Goal: Task Accomplishment & Management: Complete application form

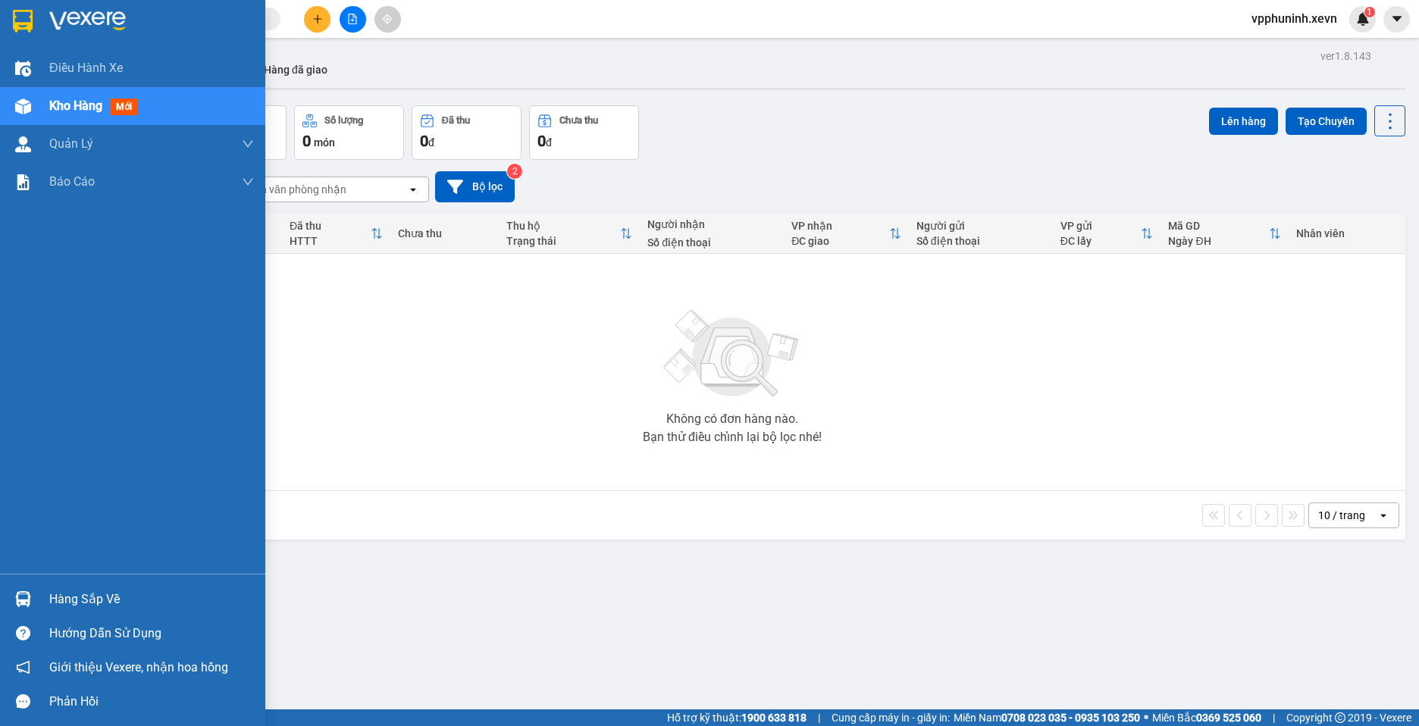
click at [28, 606] on img at bounding box center [23, 599] width 16 height 16
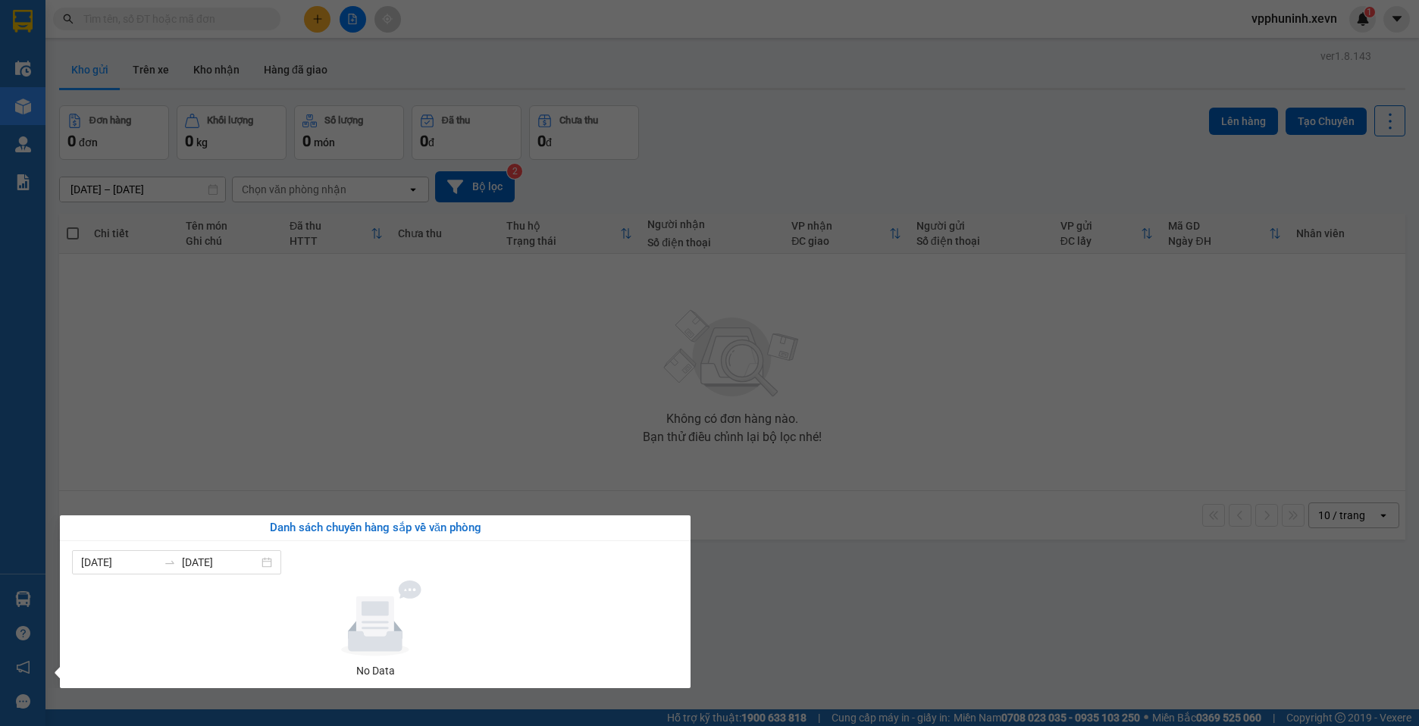
click at [1122, 523] on section "Kết quả [PERSON_NAME] ( 0 ) Bộ lọc No Data vpphuninh.xevn 1 Điều [PERSON_NAME] …" at bounding box center [709, 363] width 1419 height 726
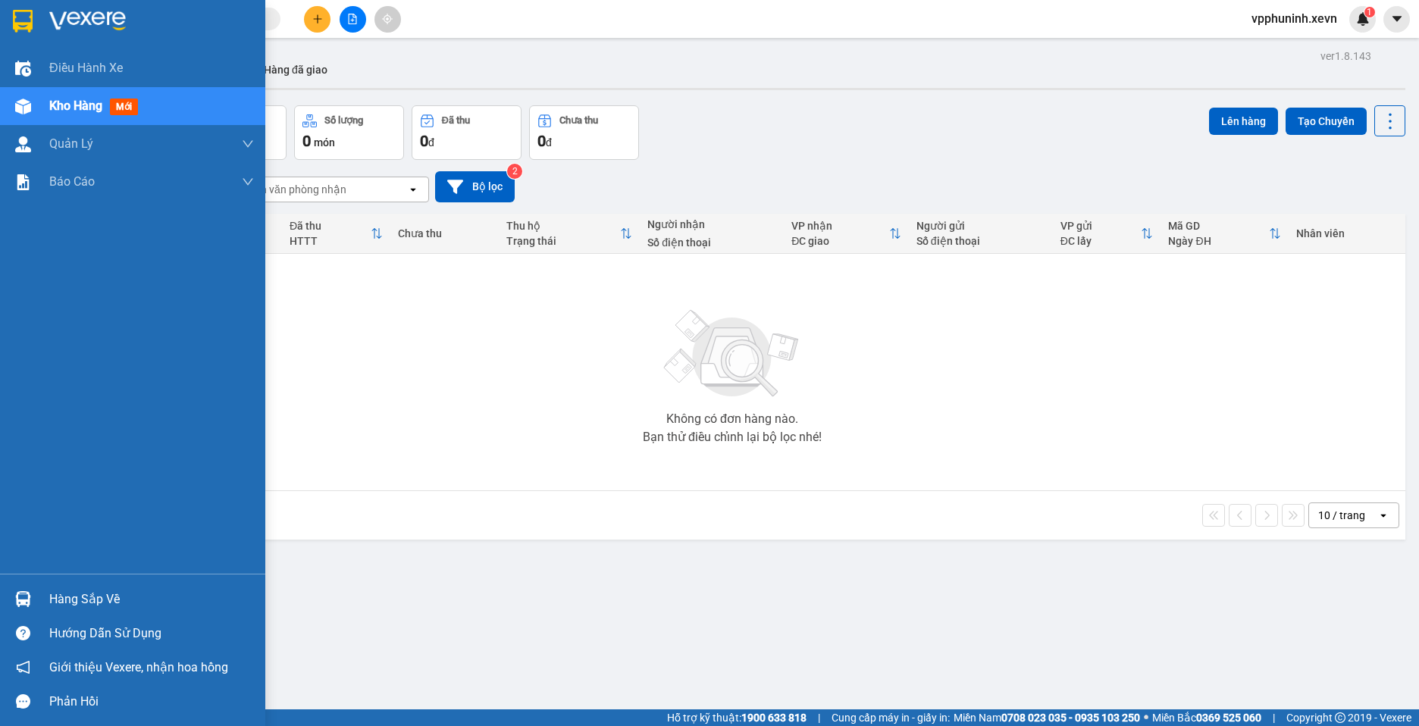
click at [23, 588] on div at bounding box center [23, 599] width 27 height 27
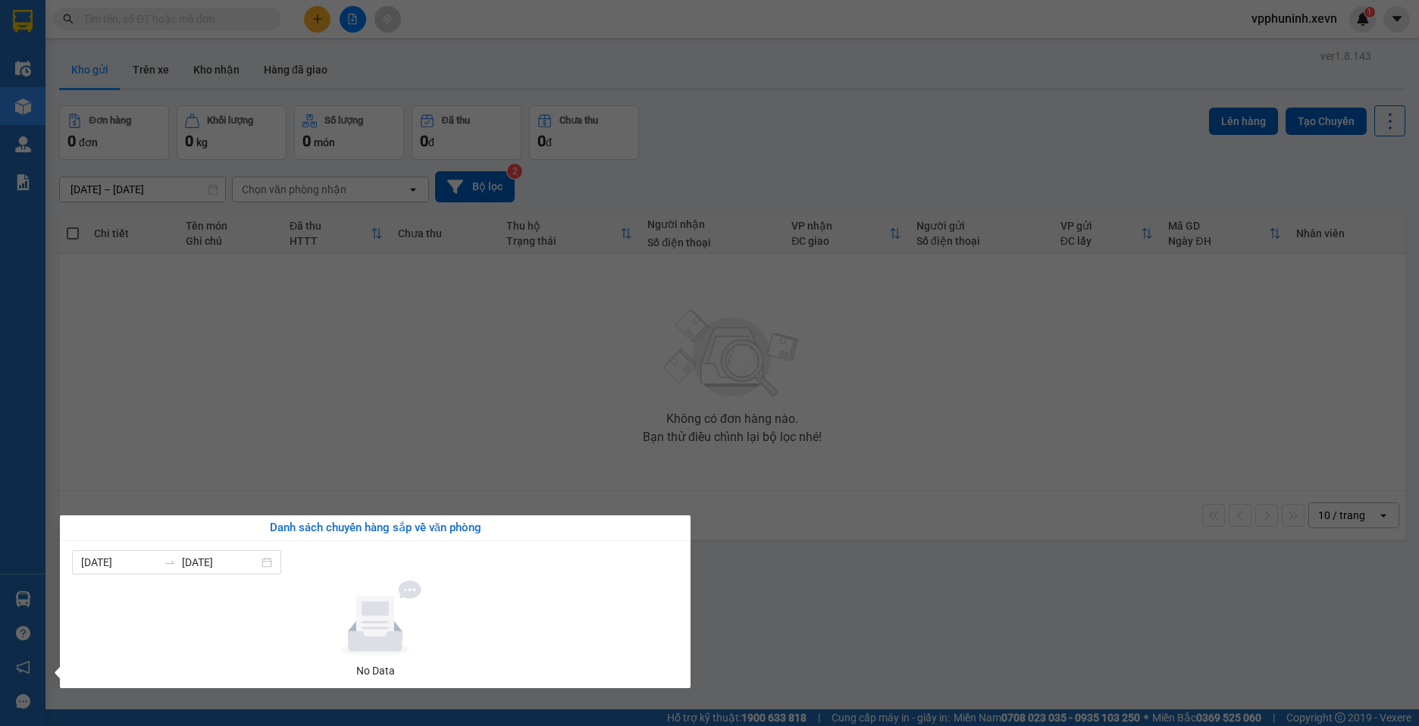
drag, startPoint x: 749, startPoint y: 504, endPoint x: 740, endPoint y: 506, distance: 9.2
click at [747, 512] on section "Kết quả [PERSON_NAME] ( 0 ) Bộ lọc No Data vpphuninh.xevn 1 Điều [PERSON_NAME] …" at bounding box center [709, 363] width 1419 height 726
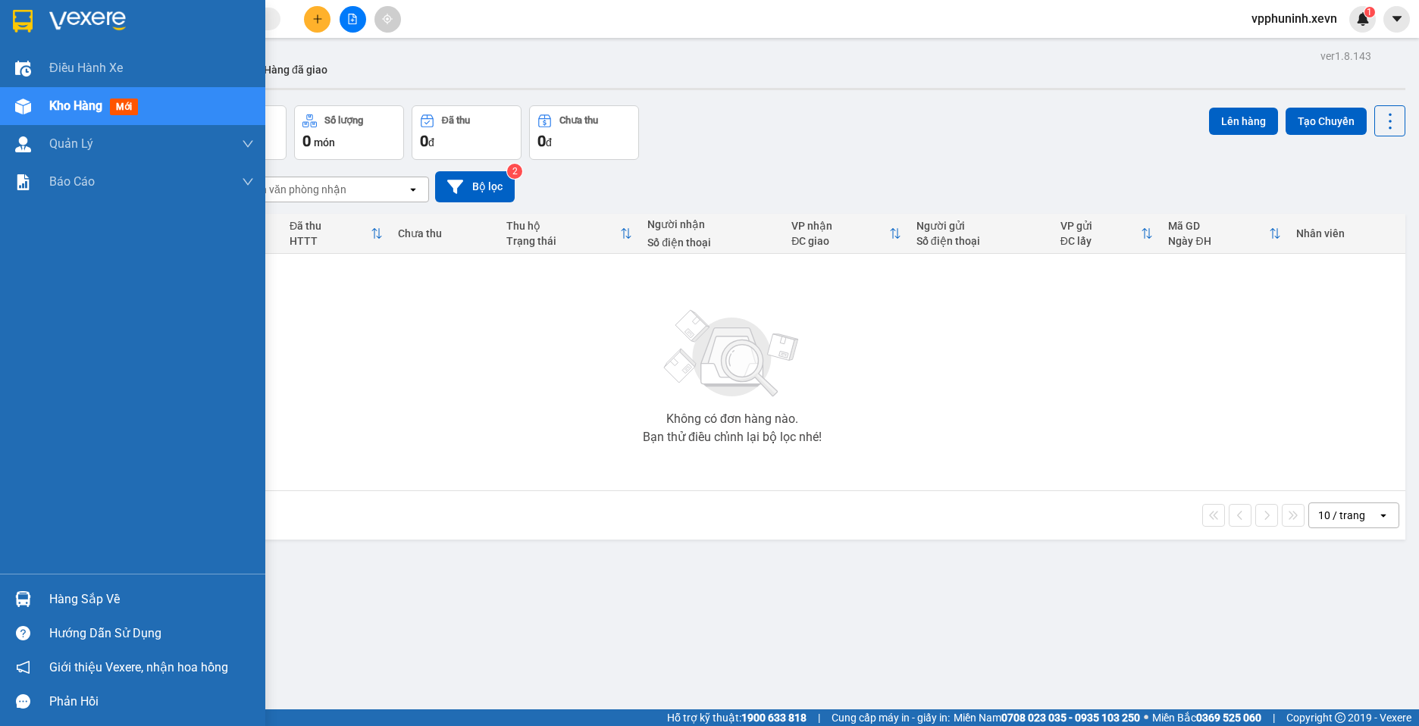
click at [70, 609] on div "Hàng sắp về" at bounding box center [151, 599] width 205 height 23
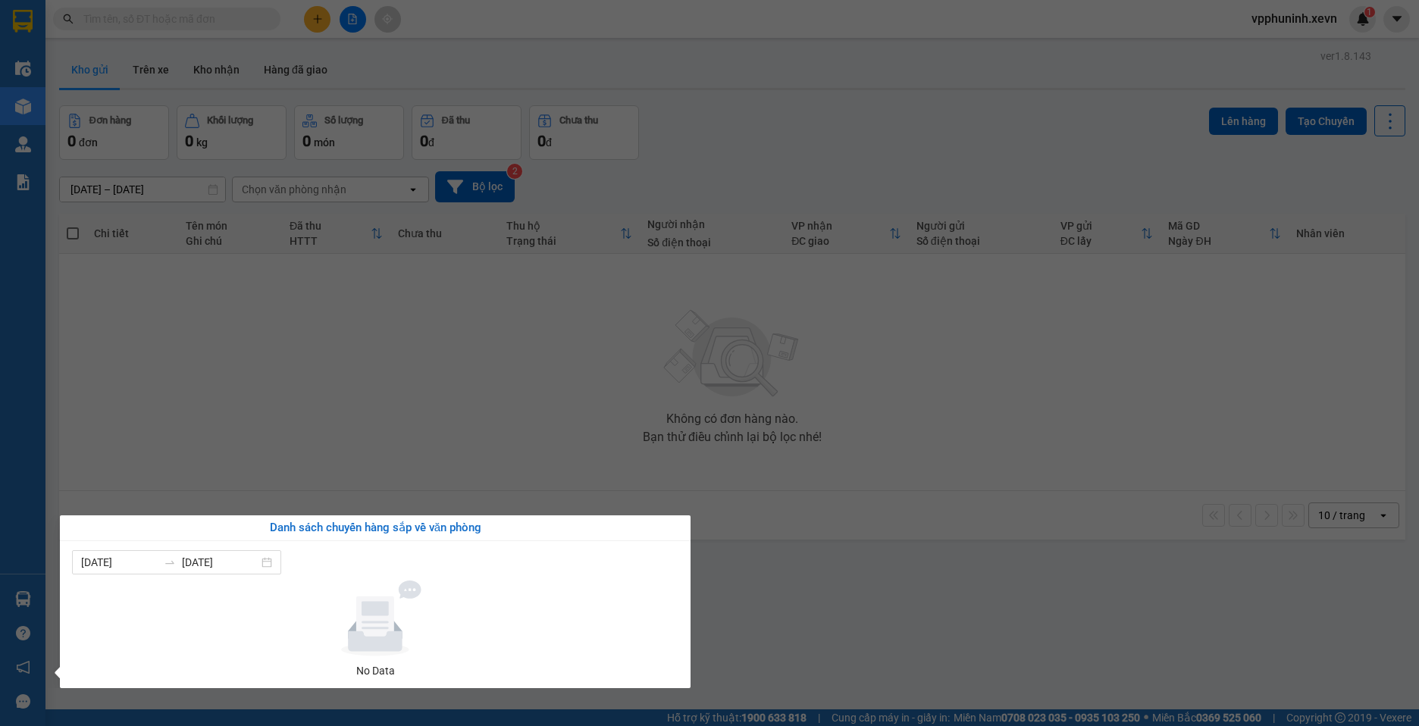
click at [1124, 633] on section "Kết quả [PERSON_NAME] ( 0 ) Bộ lọc No Data vpphuninh.xevn 1 Điều [PERSON_NAME] …" at bounding box center [709, 363] width 1419 height 726
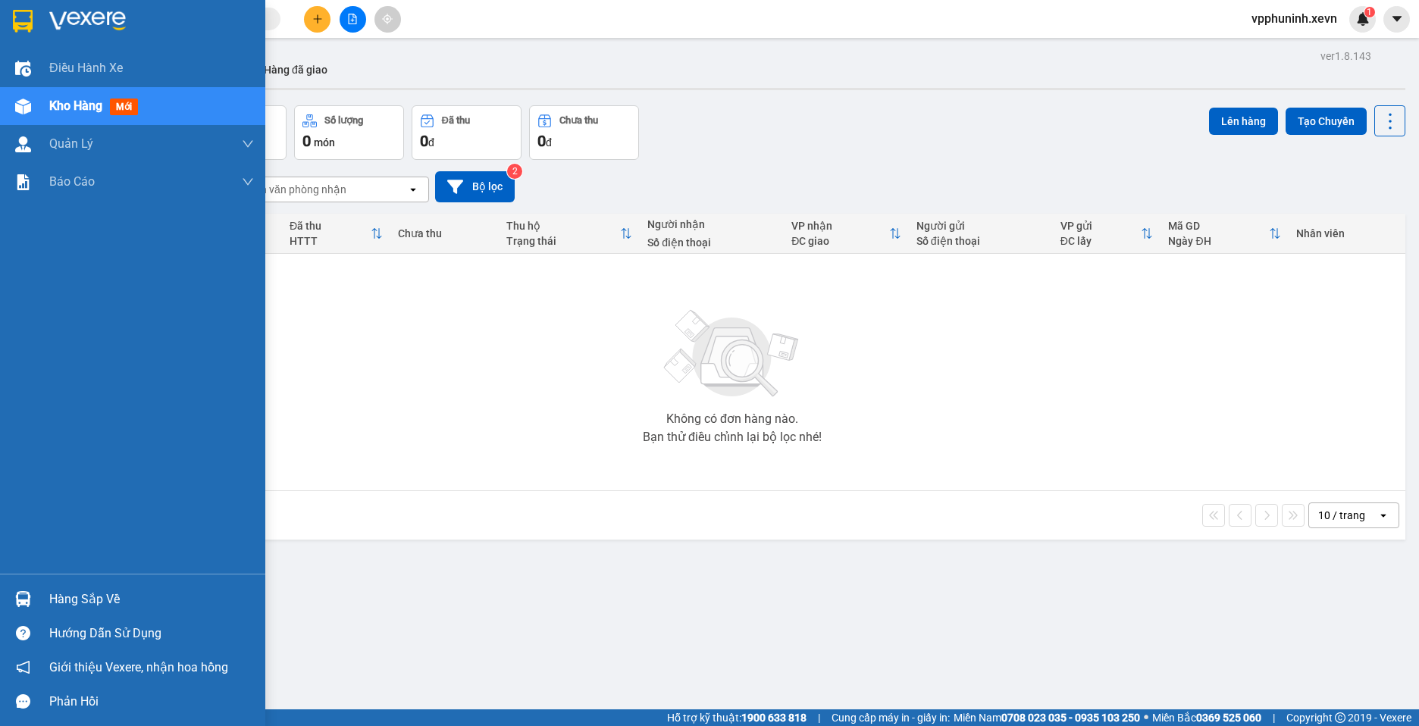
click at [56, 603] on div "Hàng sắp về" at bounding box center [151, 599] width 205 height 23
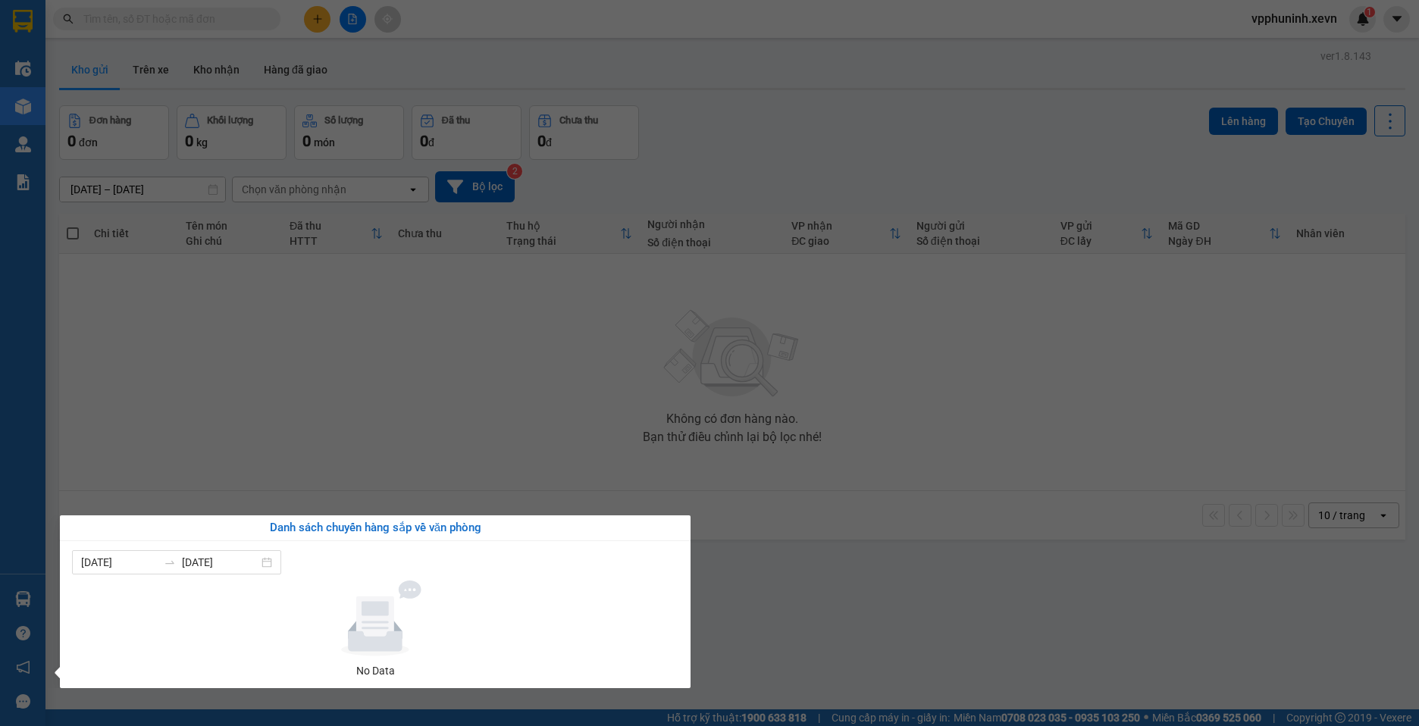
click at [876, 635] on section "Kết quả [PERSON_NAME] ( 0 ) Bộ lọc No Data vpphuninh.xevn 1 Điều [PERSON_NAME] …" at bounding box center [709, 363] width 1419 height 726
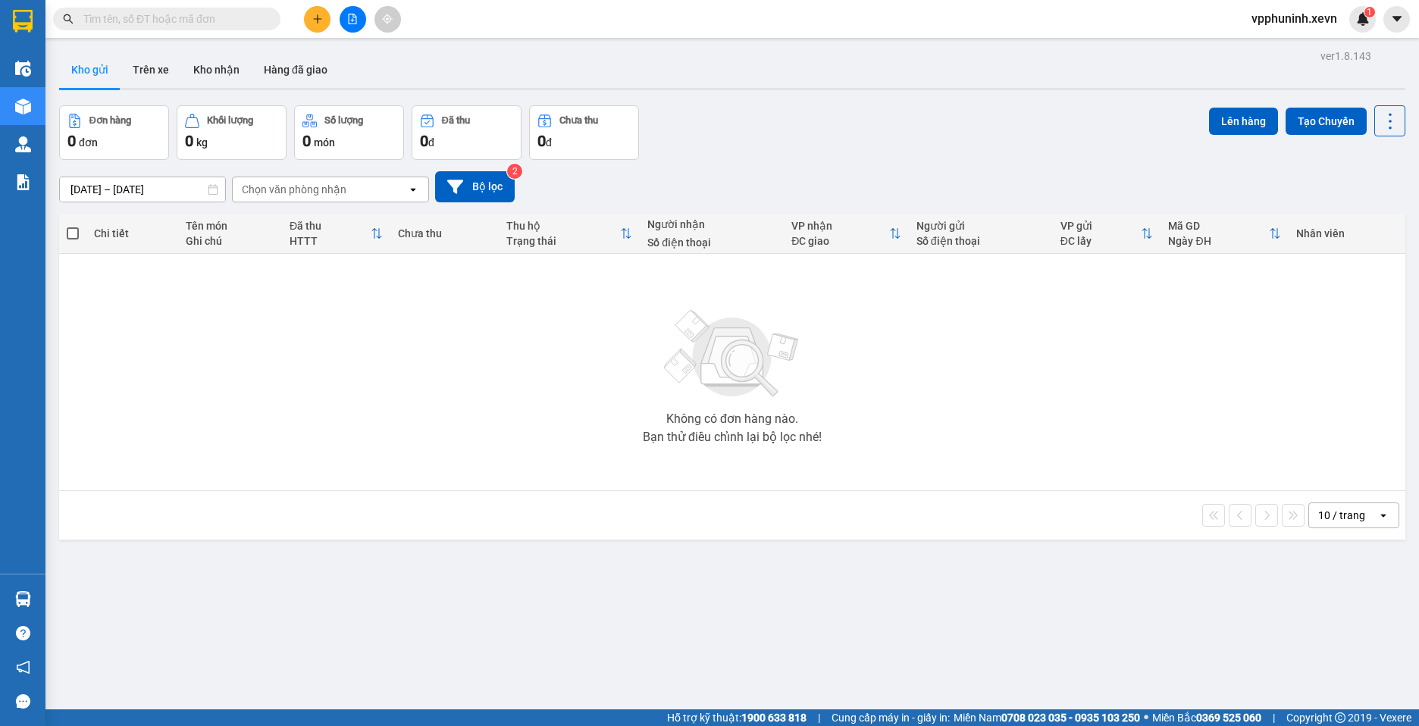
click at [110, 19] on input "text" at bounding box center [172, 19] width 179 height 17
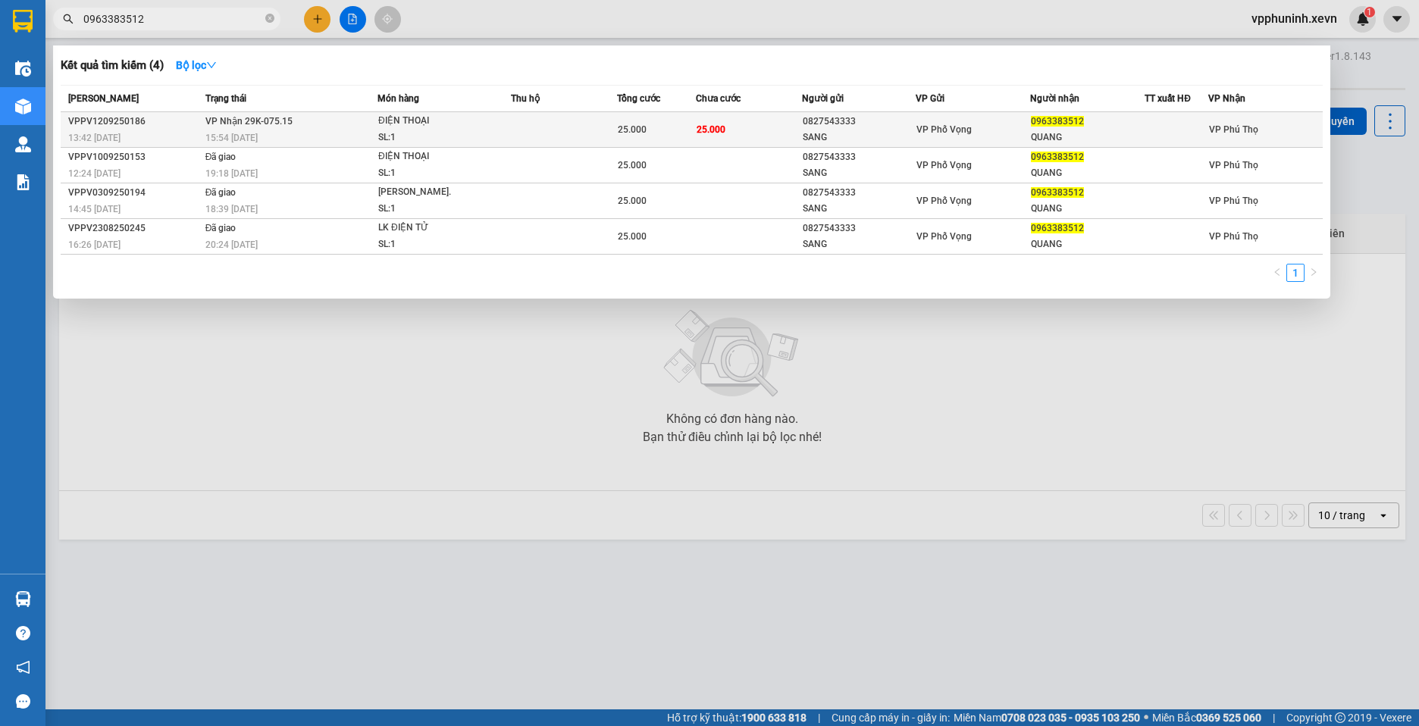
type input "0963383512"
click at [890, 117] on div "0827543333" at bounding box center [859, 122] width 113 height 16
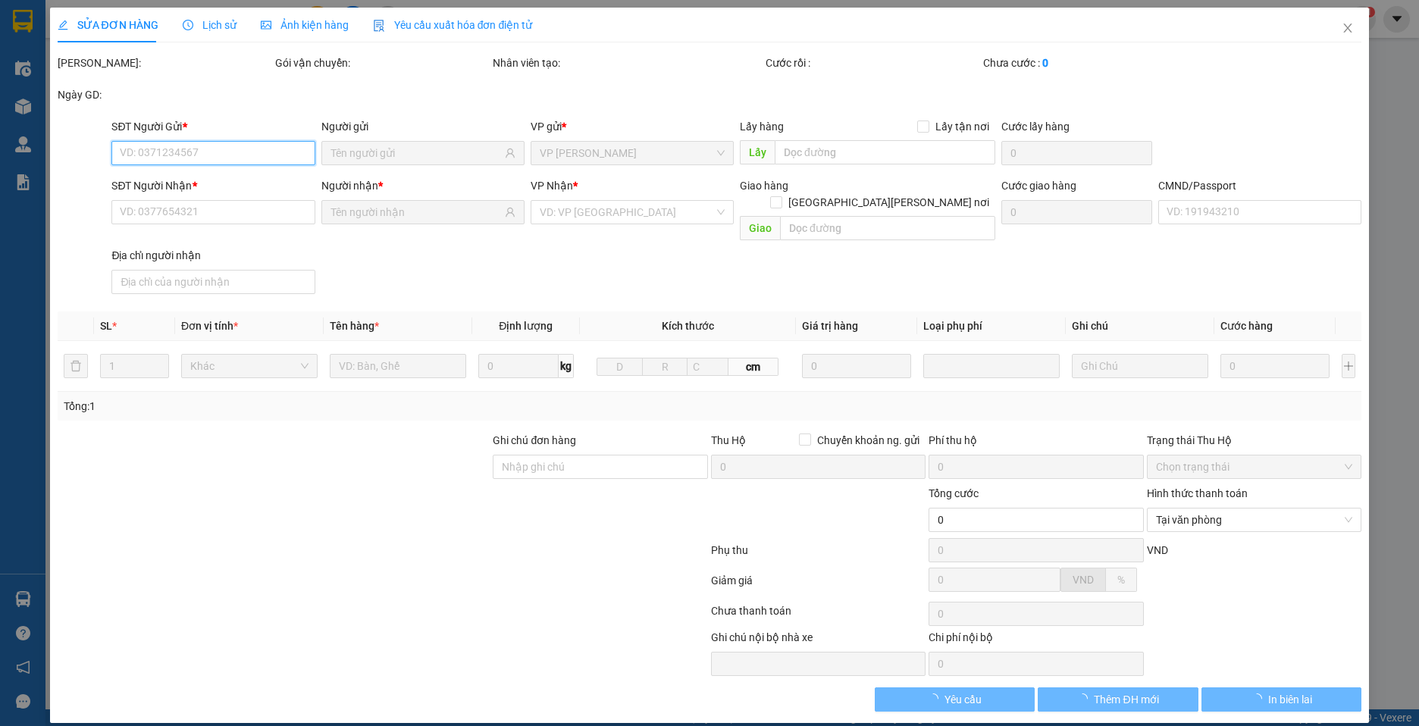
type input "0827543333"
type input "SANG"
type input "0963383512"
type input "QUANG"
type input "025096012415"
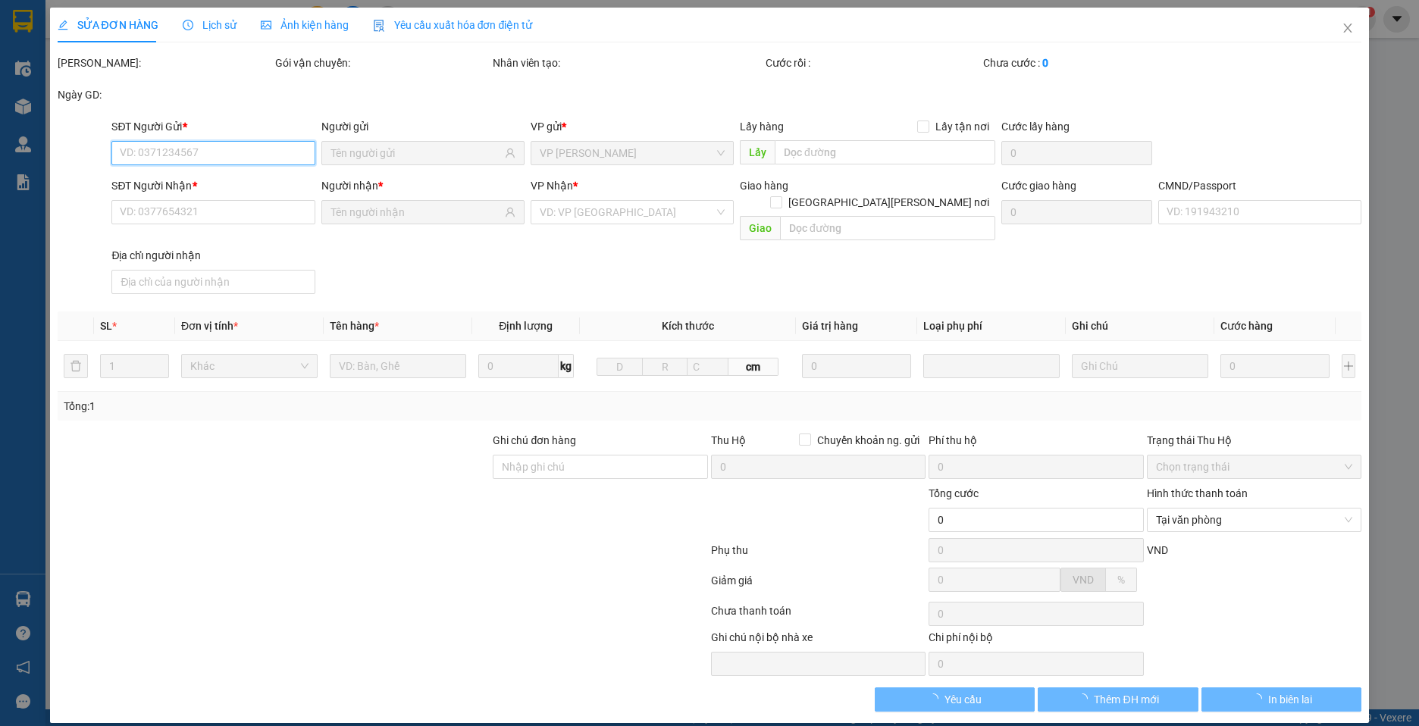
type input "25.000"
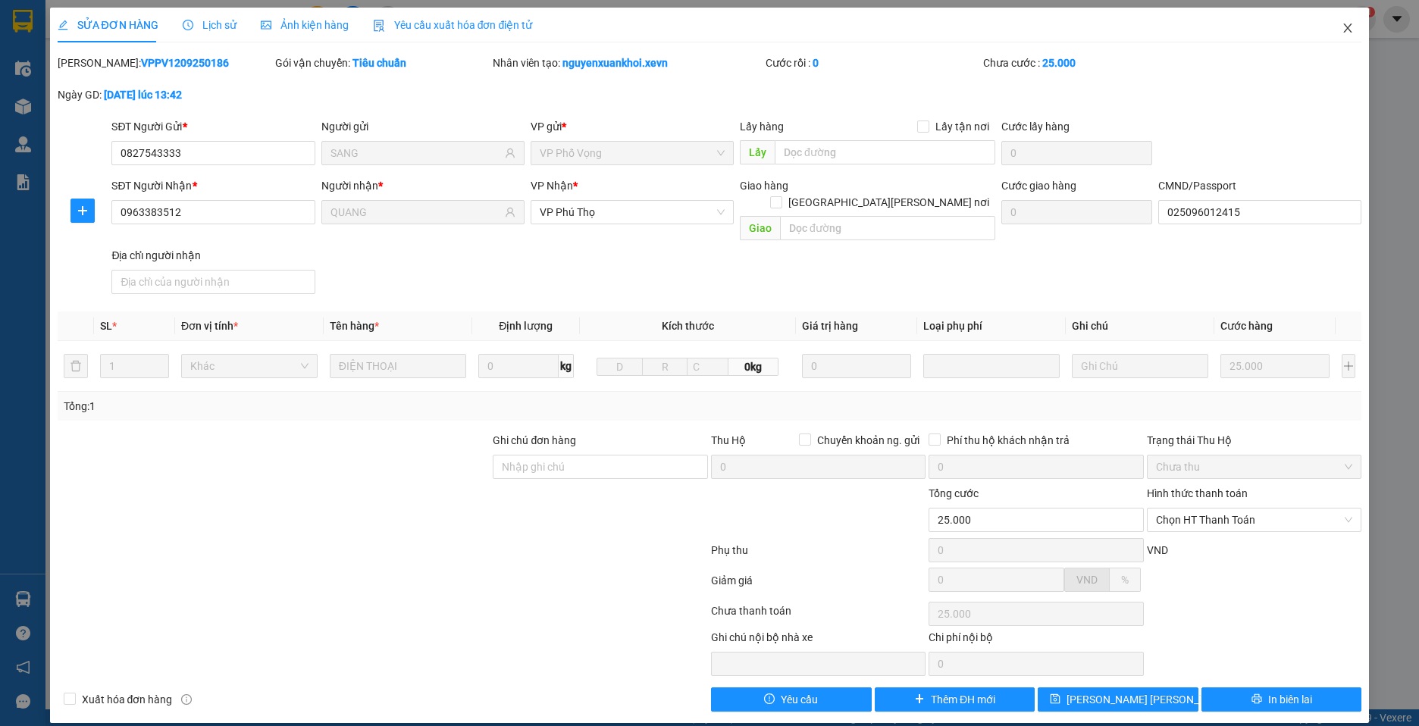
click at [1356, 14] on span "Close" at bounding box center [1347, 29] width 42 height 42
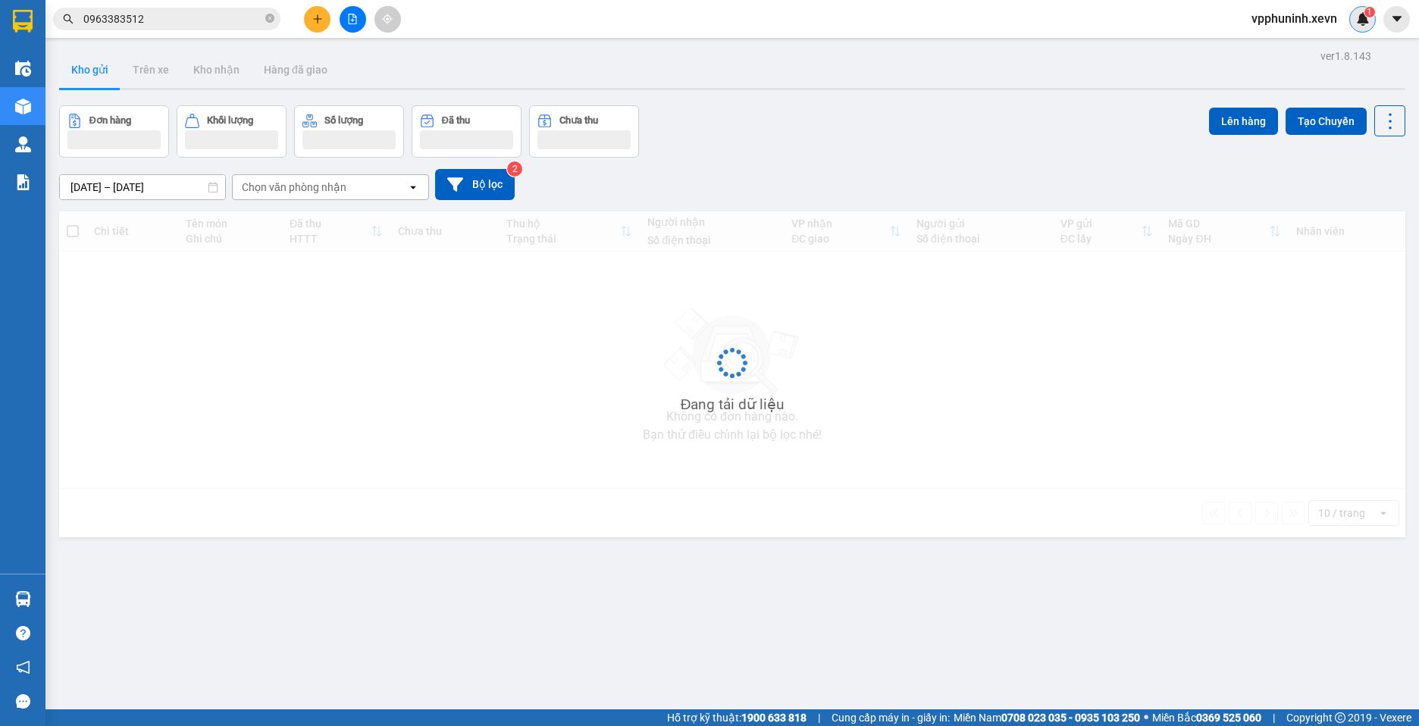
click at [1354, 23] on div "1" at bounding box center [1362, 19] width 27 height 27
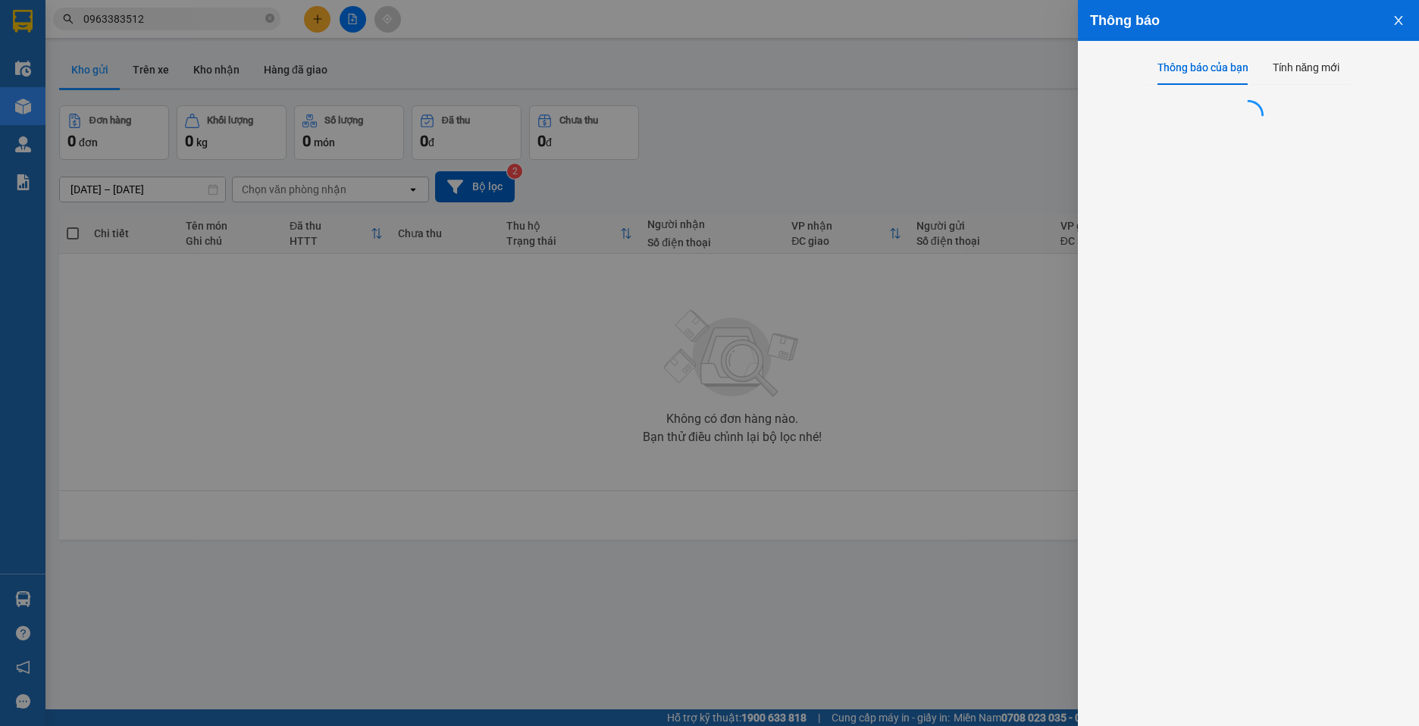
click at [973, 115] on div at bounding box center [709, 363] width 1419 height 726
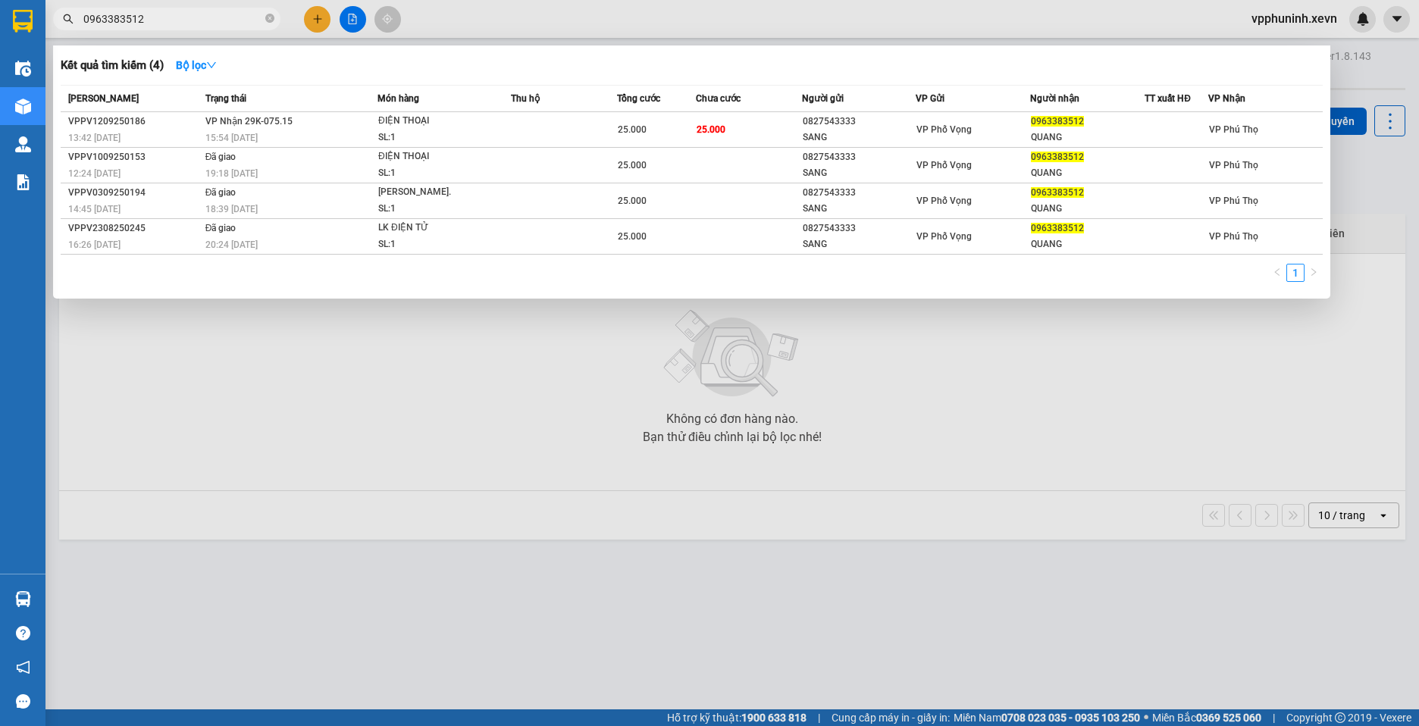
click at [207, 8] on span "0963383512" at bounding box center [166, 19] width 227 height 23
click at [266, 133] on div "15:54 [DATE]" at bounding box center [290, 138] width 171 height 17
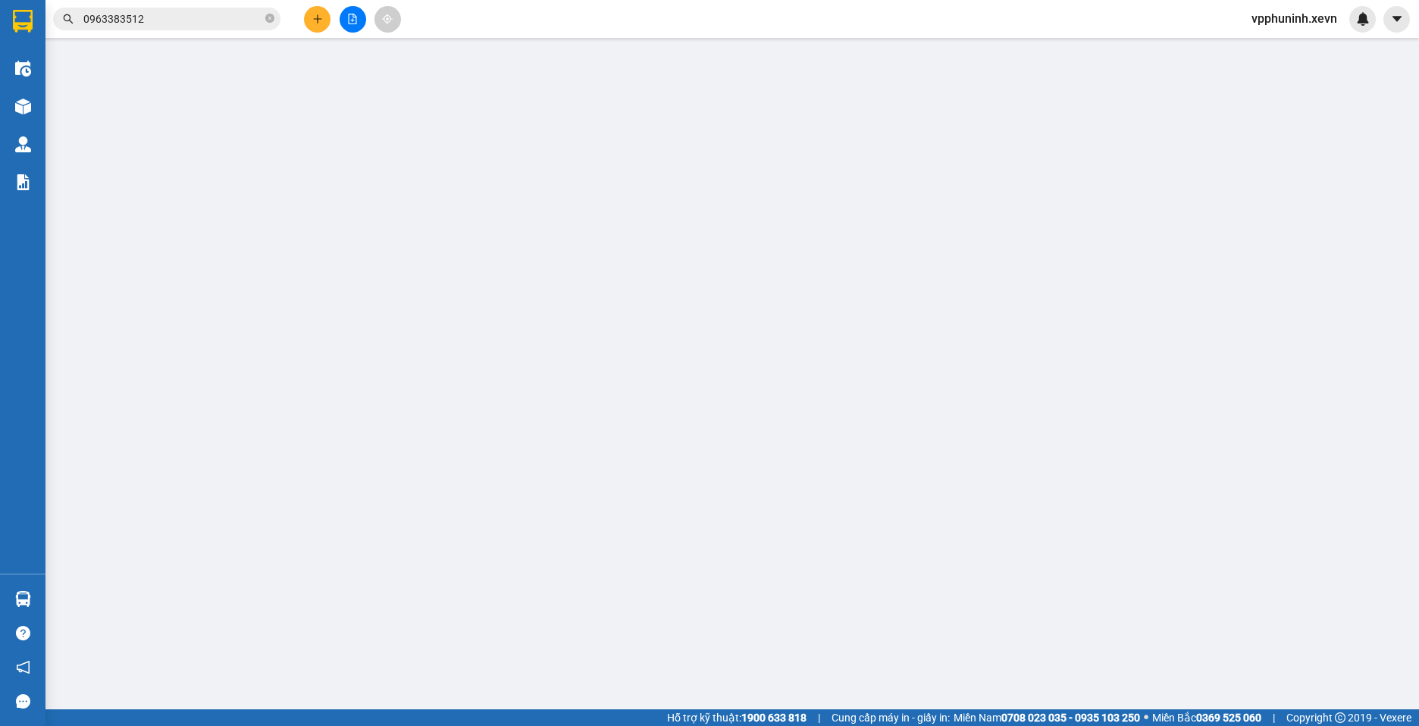
type input "0827543333"
type input "SANG"
type input "0963383512"
type input "QUANG"
type input "025096012415"
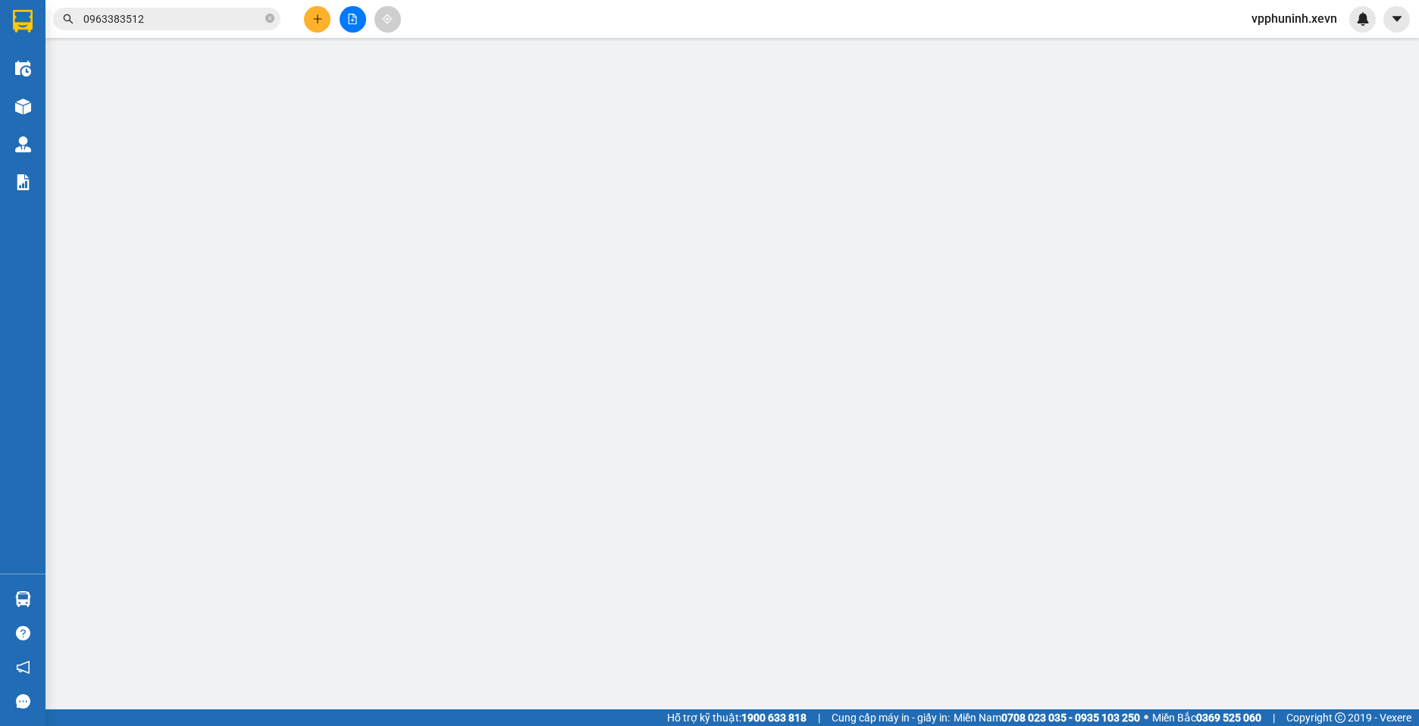
type input "25.000"
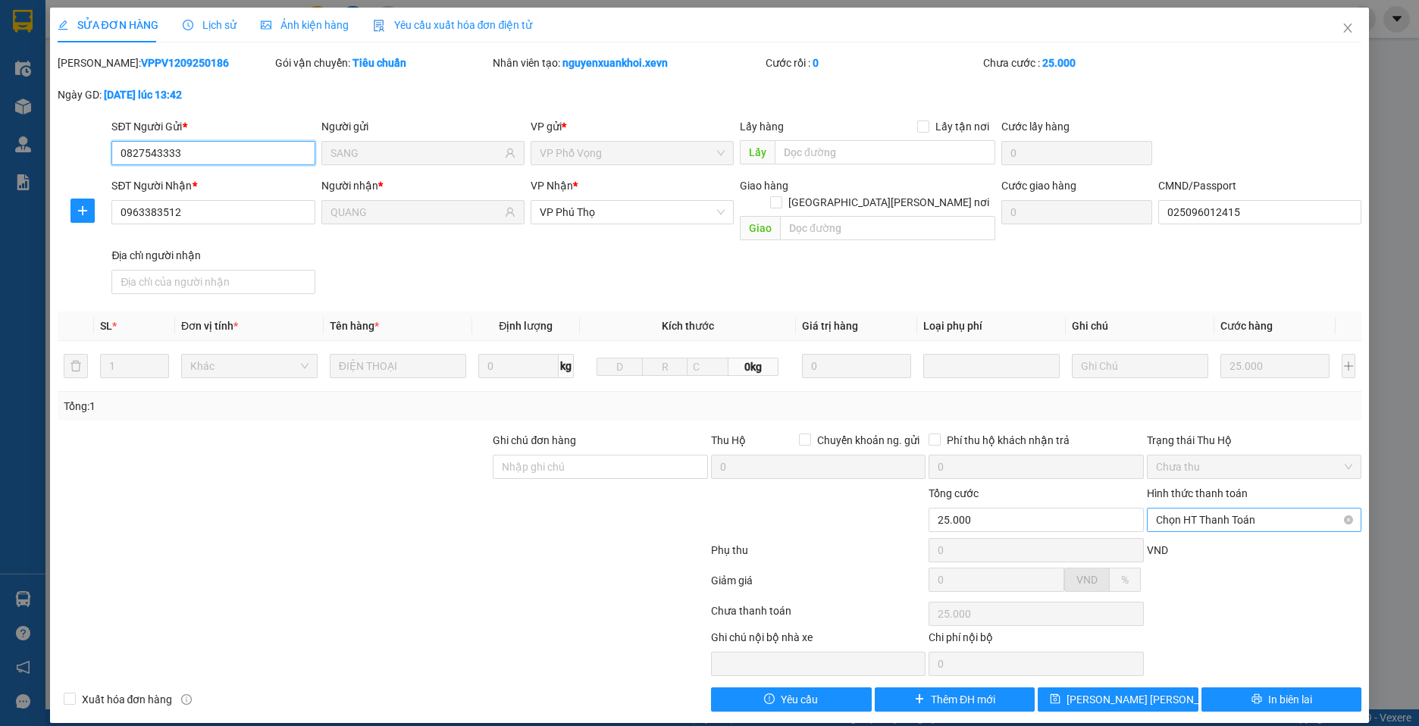
click at [1260, 509] on span "Chọn HT Thanh Toán" at bounding box center [1254, 520] width 196 height 23
click at [1239, 533] on div "Tại văn phòng" at bounding box center [1254, 533] width 196 height 17
type input "0"
click at [1342, 29] on icon "close" at bounding box center [1347, 28] width 12 height 12
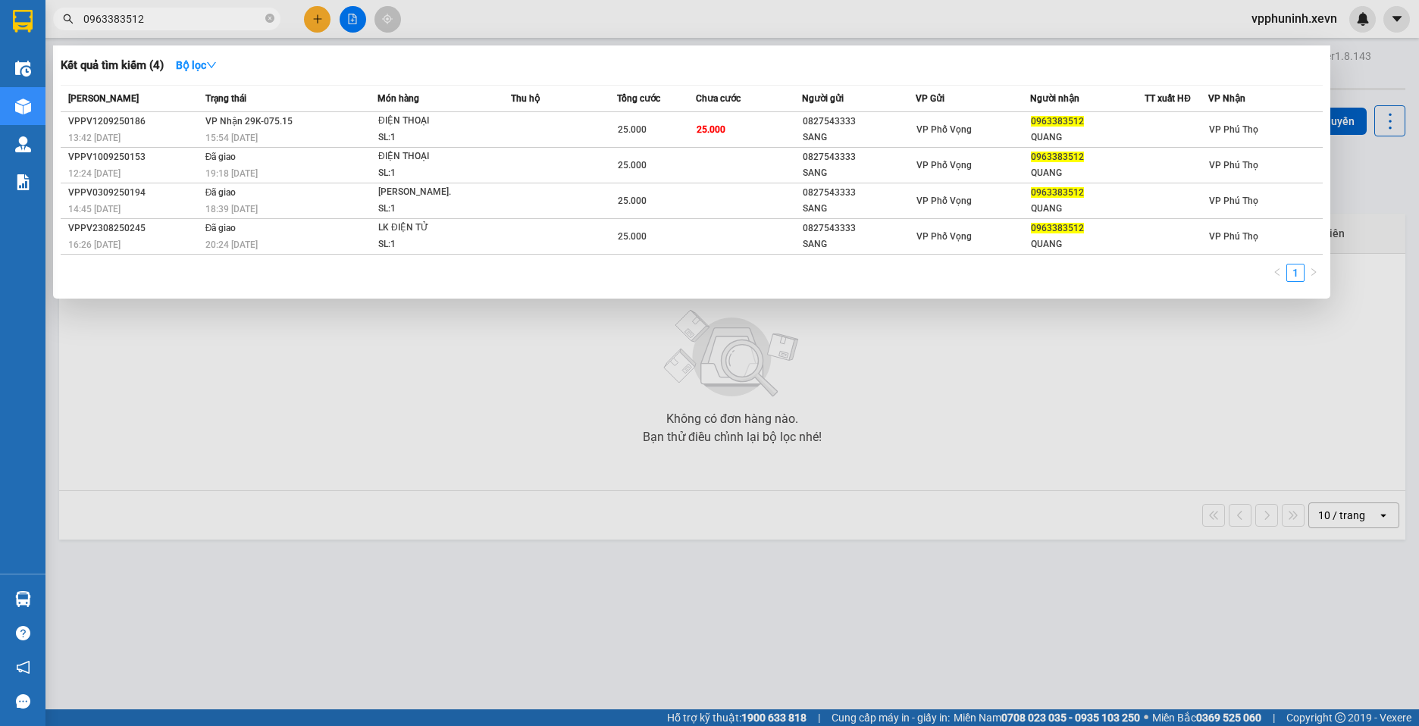
click at [170, 22] on input "0963383512" at bounding box center [172, 19] width 179 height 17
click at [299, 135] on div "15:54 [DATE]" at bounding box center [290, 138] width 171 height 17
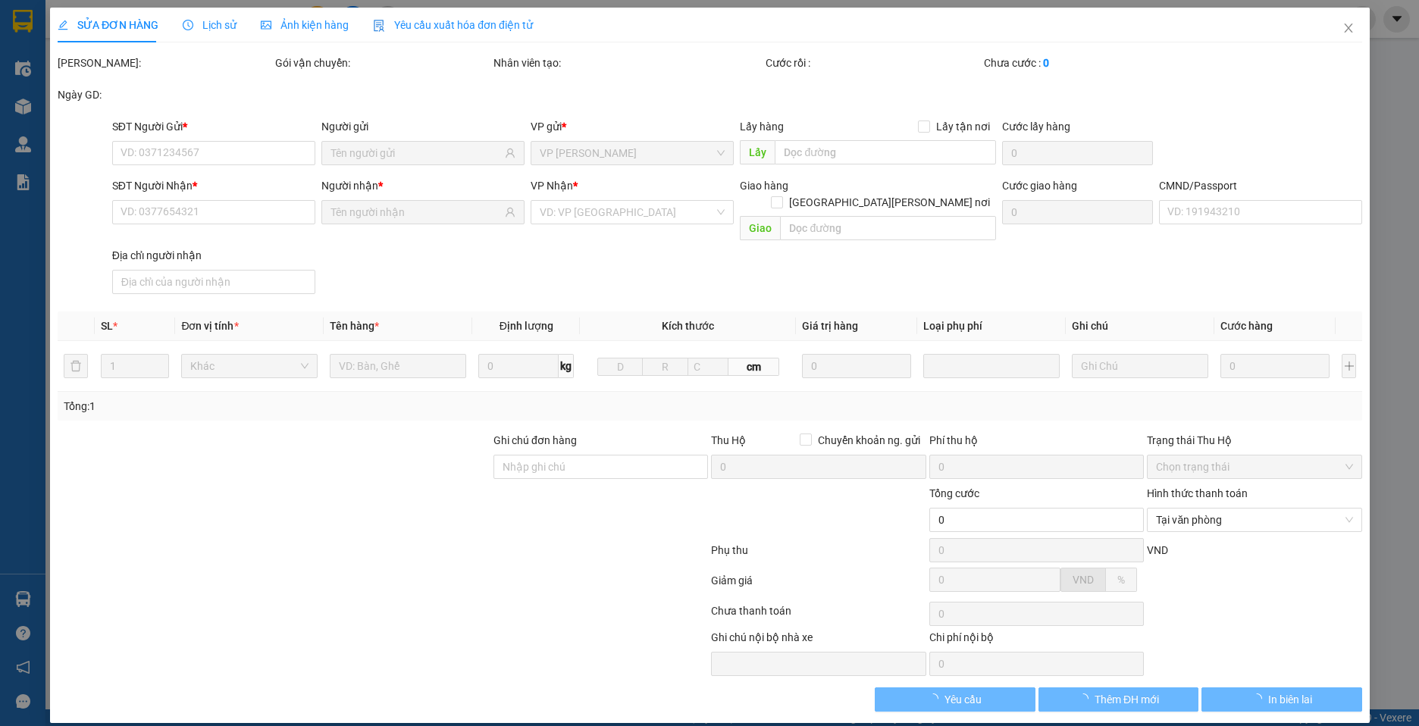
type input "0827543333"
type input "SANG"
type input "0963383512"
type input "QUANG"
type input "025096012415"
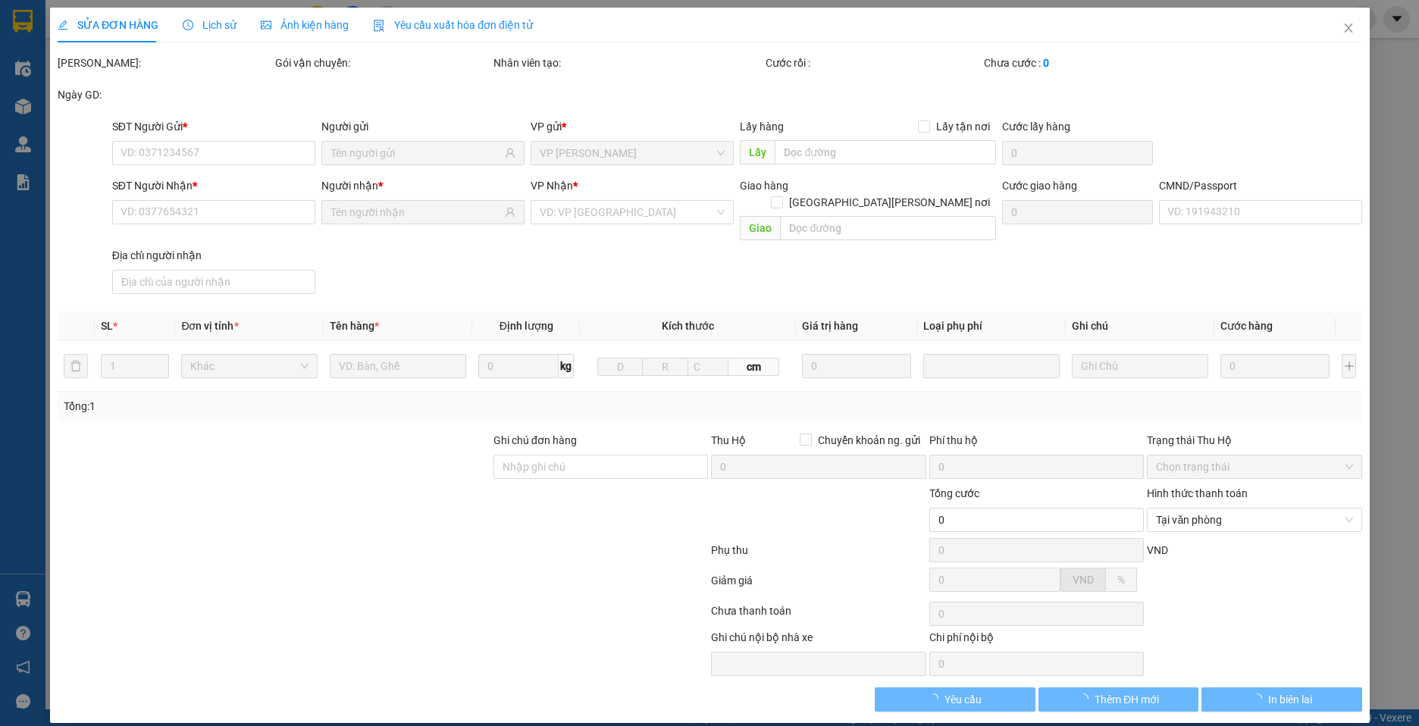
type input "25.000"
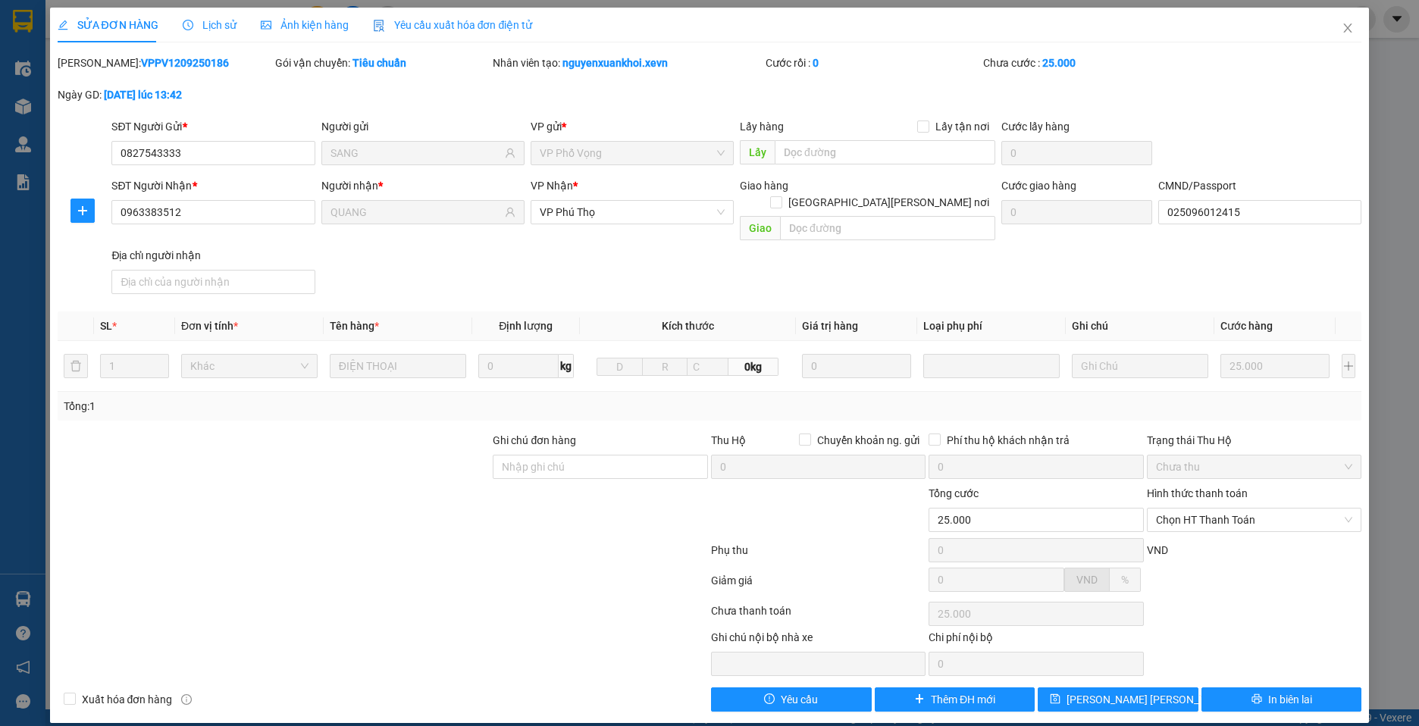
click at [221, 28] on span "Lịch sử" at bounding box center [210, 25] width 54 height 12
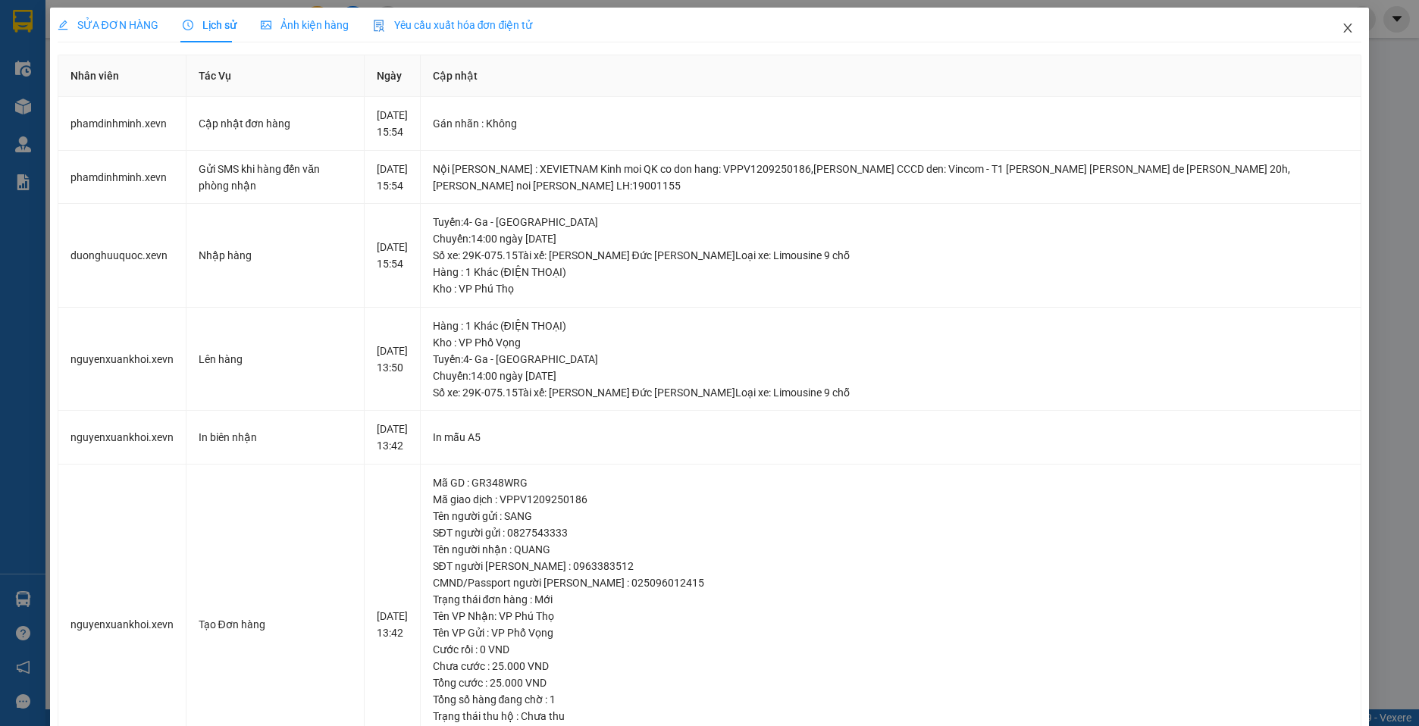
click at [1344, 28] on icon "close" at bounding box center [1348, 27] width 8 height 9
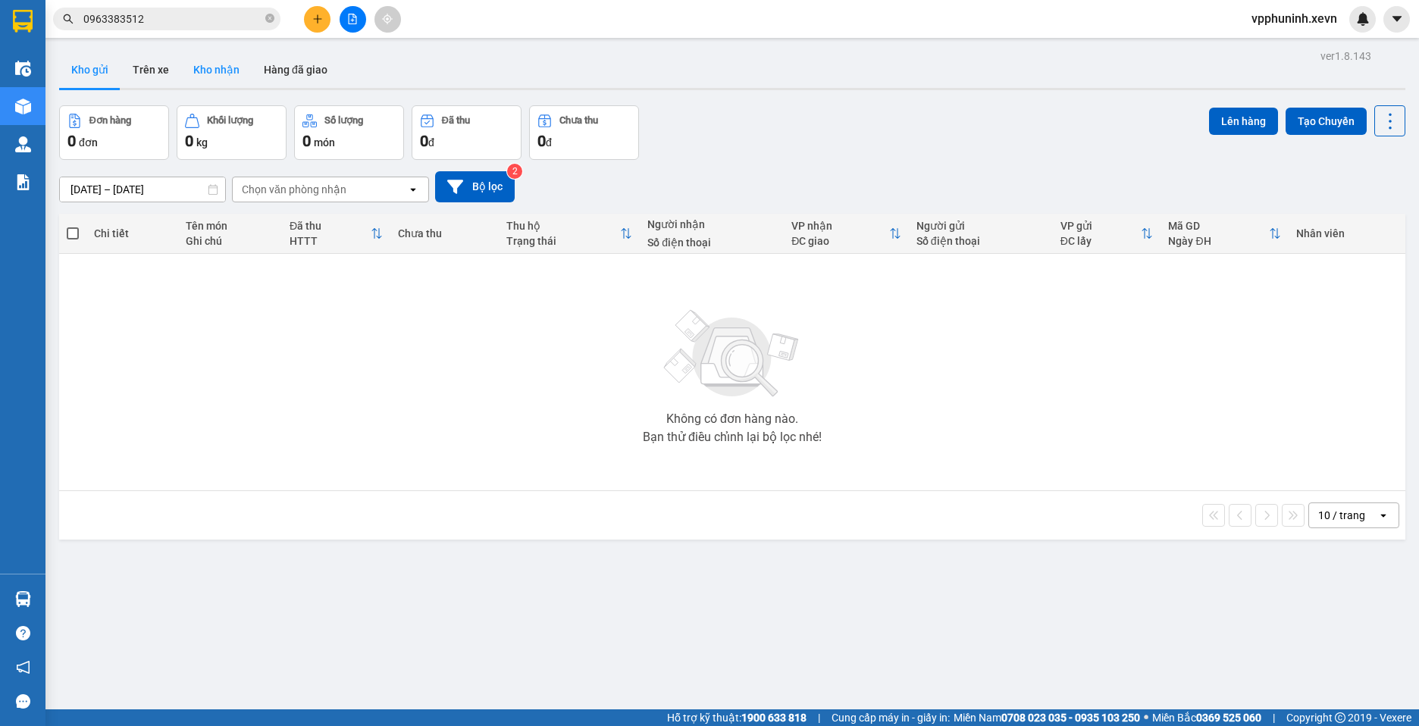
click at [220, 83] on button "Kho nhận" at bounding box center [216, 70] width 70 height 36
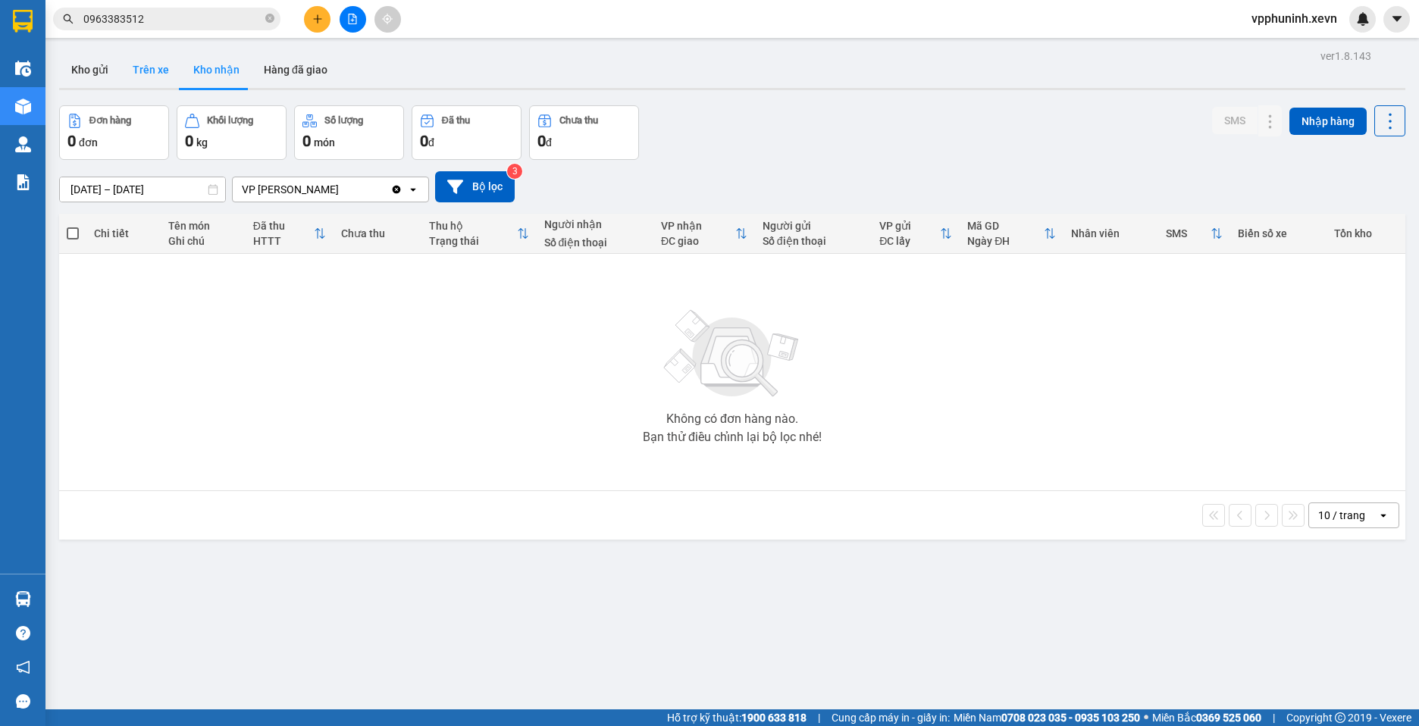
click at [149, 76] on button "Trên xe" at bounding box center [151, 70] width 61 height 36
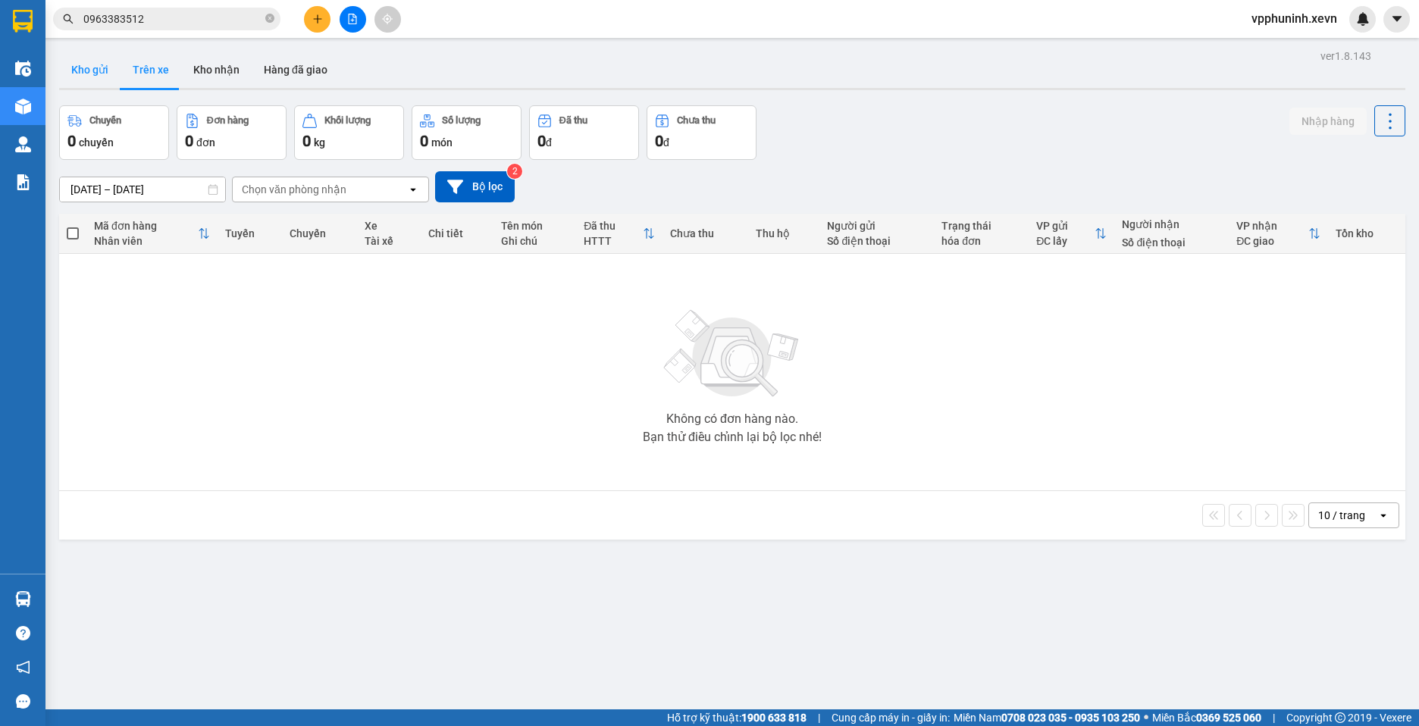
click at [104, 64] on button "Kho gửi" at bounding box center [89, 70] width 61 height 36
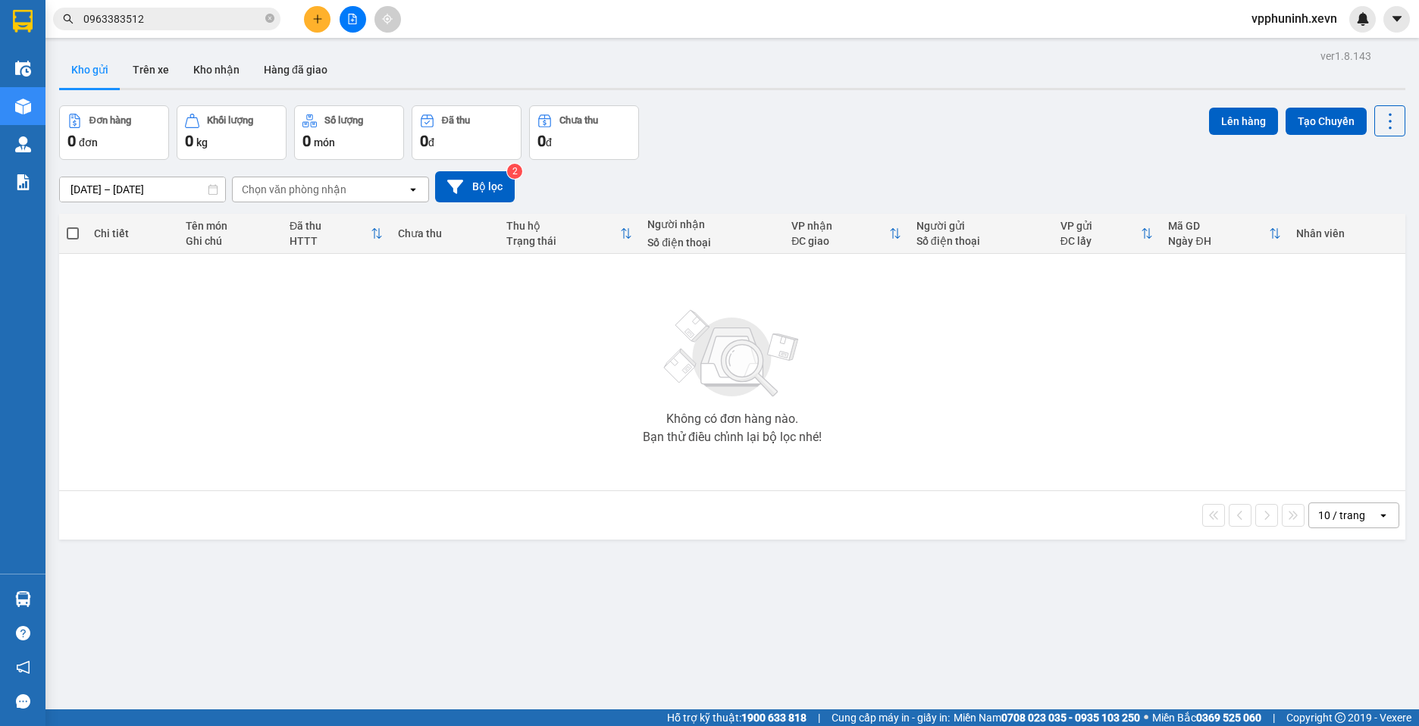
click at [149, 23] on input "0963383512" at bounding box center [172, 19] width 179 height 17
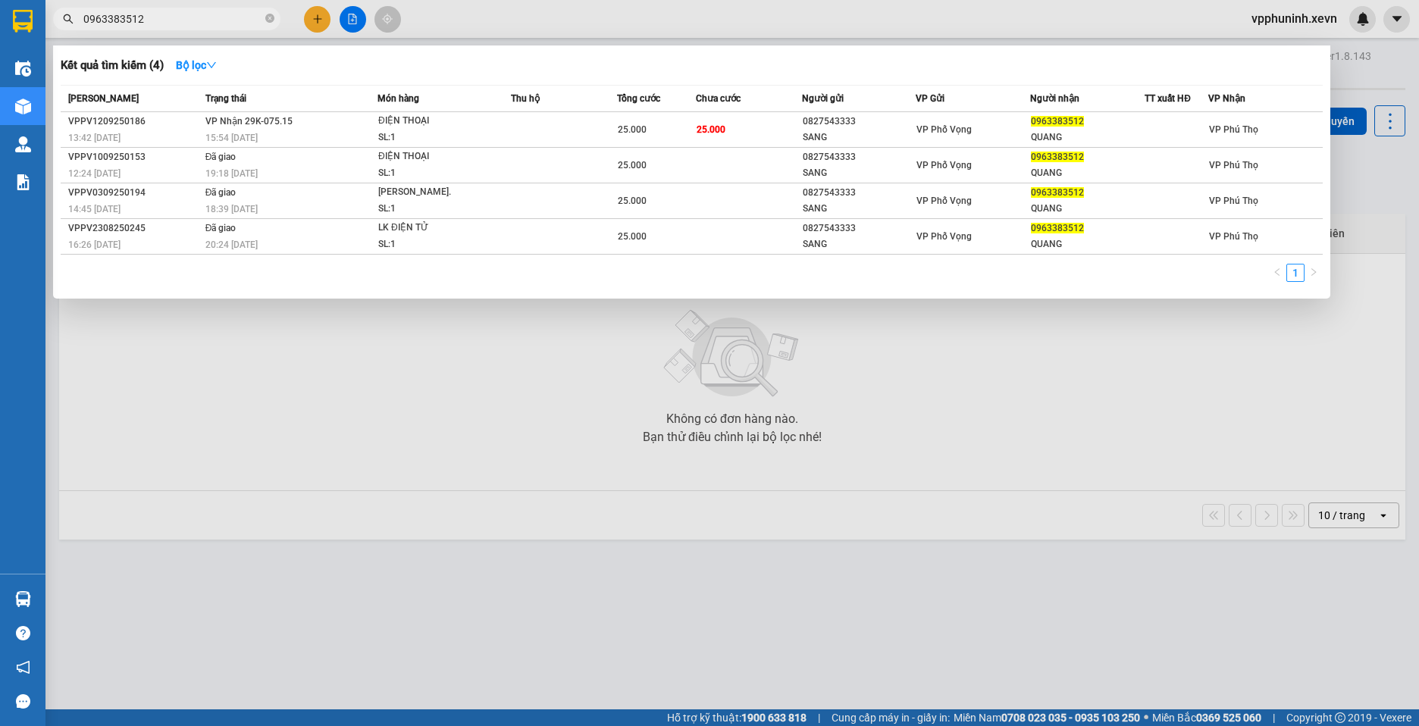
click at [149, 23] on input "0963383512" at bounding box center [172, 19] width 179 height 17
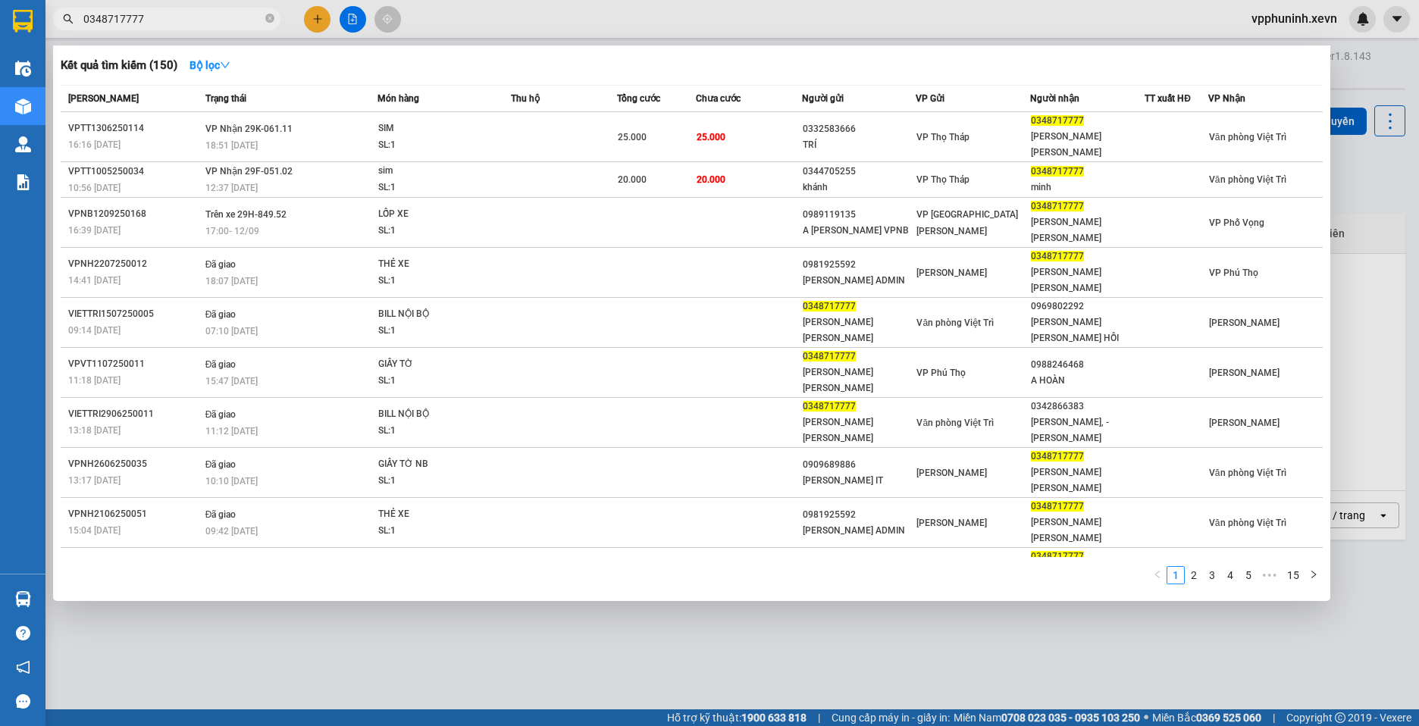
type input "0348717777"
